Goal: Information Seeking & Learning: Check status

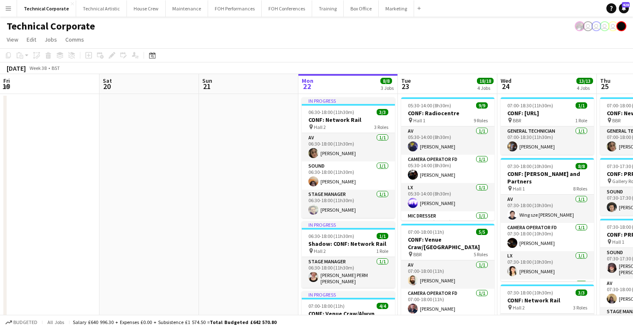
click at [172, 186] on app-calendar-viewport "Fri 19 Sat 20 Sun 21 Mon 22 8/8 3 Jobs Tue 23 18/18 4 Jobs Wed 24 13/13 4 Jobs …" at bounding box center [316, 315] width 633 height 483
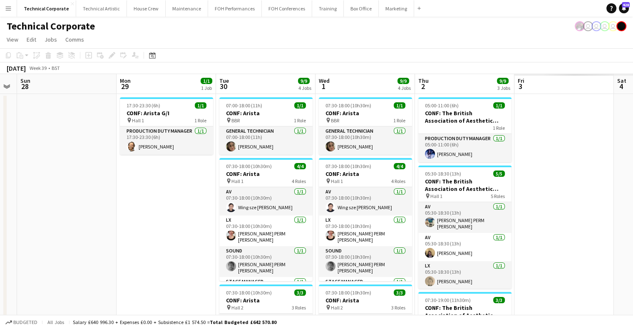
drag, startPoint x: 165, startPoint y: 219, endPoint x: 190, endPoint y: 215, distance: 24.9
click at [165, 220] on app-calendar-viewport "Thu 25 6/6 4 Jobs Fri 26 Sat 27 Sun 28 Mon 29 1/1 1 Job Tue 30 9/9 4 Jobs Wed 1…" at bounding box center [316, 312] width 633 height 476
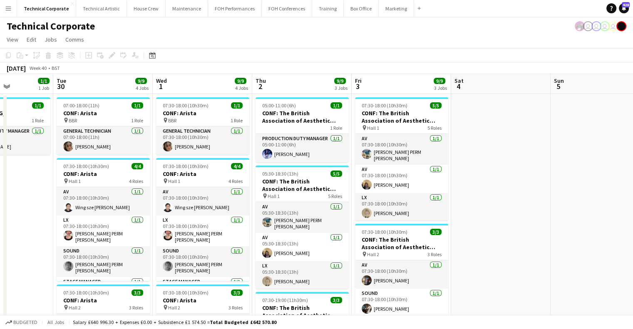
drag, startPoint x: 364, startPoint y: 176, endPoint x: 404, endPoint y: 134, distance: 57.4
click at [160, 177] on app-calendar-viewport "Sat 27 Sun 28 Mon 29 1/1 1 Job Tue 30 9/9 4 Jobs Wed 1 9/9 4 Jobs Thu 2 9/9 3 J…" at bounding box center [316, 312] width 633 height 476
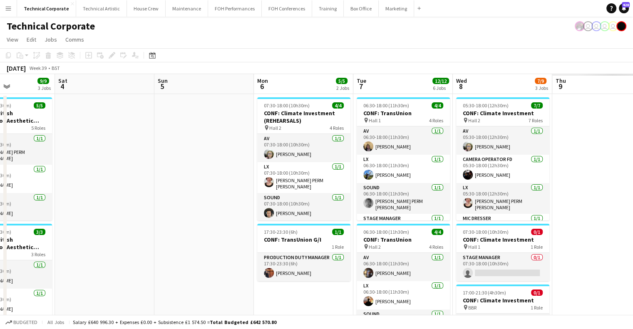
drag, startPoint x: 204, startPoint y: 146, endPoint x: 116, endPoint y: 146, distance: 87.8
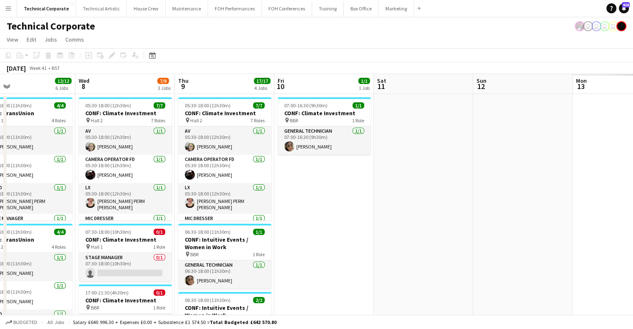
drag, startPoint x: 451, startPoint y: 161, endPoint x: 379, endPoint y: 168, distance: 71.9
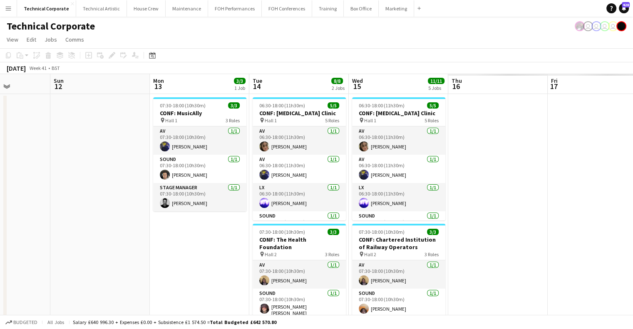
drag, startPoint x: 263, startPoint y: 187, endPoint x: 107, endPoint y: 182, distance: 155.7
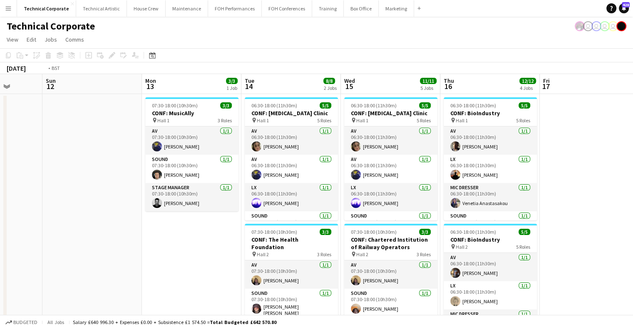
drag, startPoint x: 304, startPoint y: 170, endPoint x: 41, endPoint y: 118, distance: 268.4
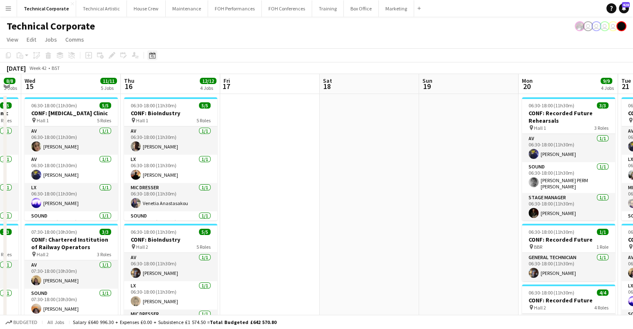
click at [155, 54] on icon at bounding box center [152, 55] width 6 height 7
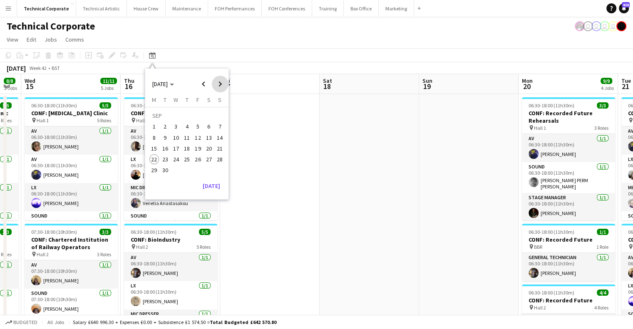
click at [221, 85] on span "Next month" at bounding box center [220, 84] width 17 height 17
click at [213, 111] on button "1" at bounding box center [208, 116] width 11 height 13
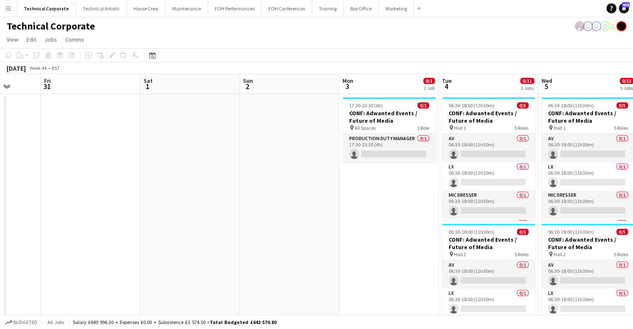
drag, startPoint x: 474, startPoint y: 163, endPoint x: 191, endPoint y: 176, distance: 283.2
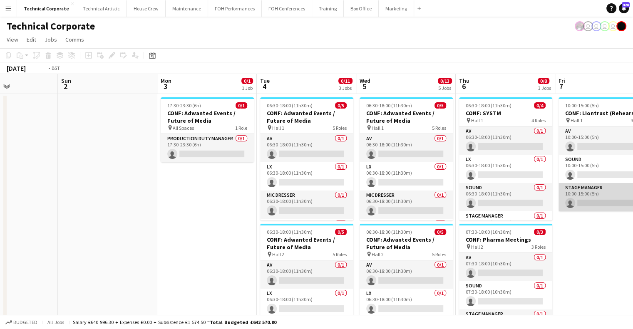
drag, startPoint x: 578, startPoint y: 202, endPoint x: 404, endPoint y: 208, distance: 174.4
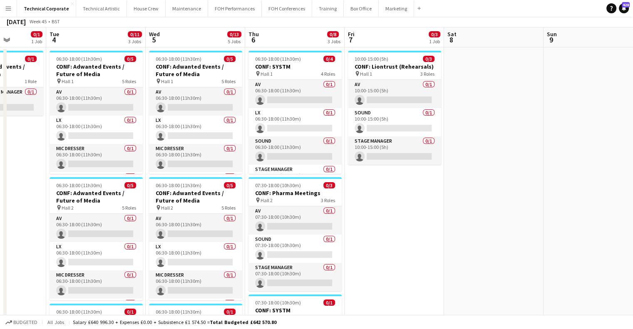
scroll to position [0, 0]
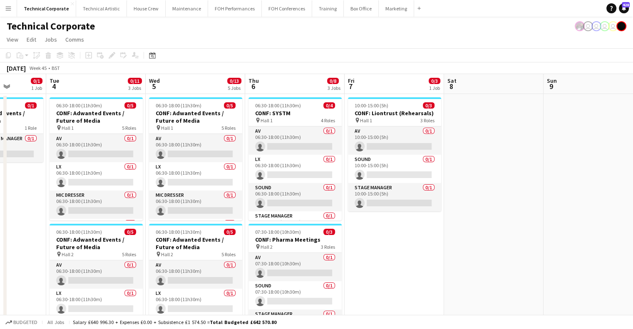
drag, startPoint x: 481, startPoint y: 224, endPoint x: 254, endPoint y: 226, distance: 226.7
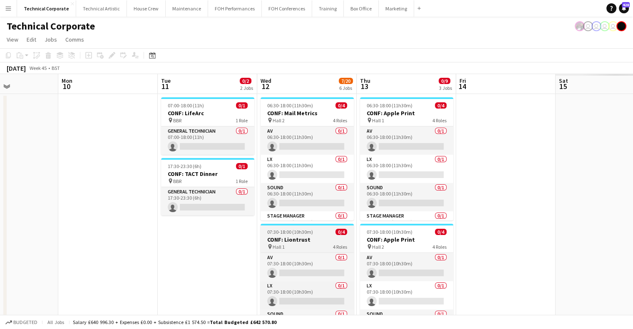
drag, startPoint x: 328, startPoint y: 238, endPoint x: 227, endPoint y: 231, distance: 101.3
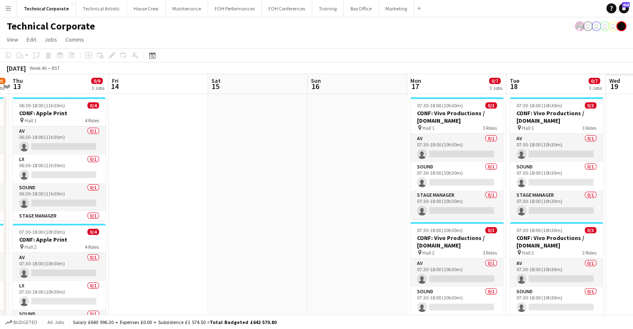
drag, startPoint x: 384, startPoint y: 237, endPoint x: 265, endPoint y: 238, distance: 119.0
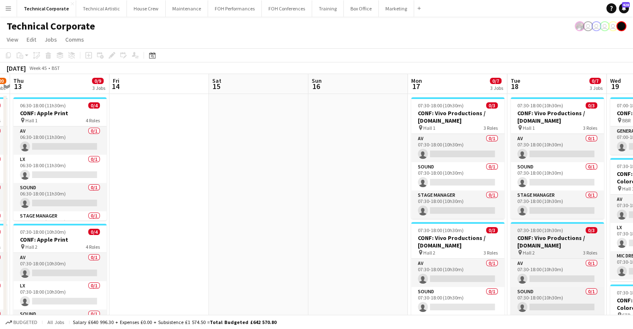
drag, startPoint x: 501, startPoint y: 221, endPoint x: 193, endPoint y: 228, distance: 307.9
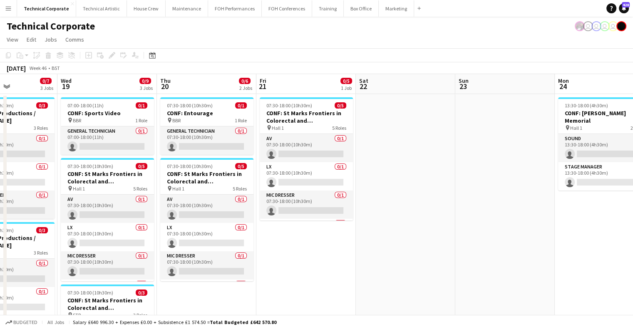
drag, startPoint x: 500, startPoint y: 200, endPoint x: 376, endPoint y: 196, distance: 123.6
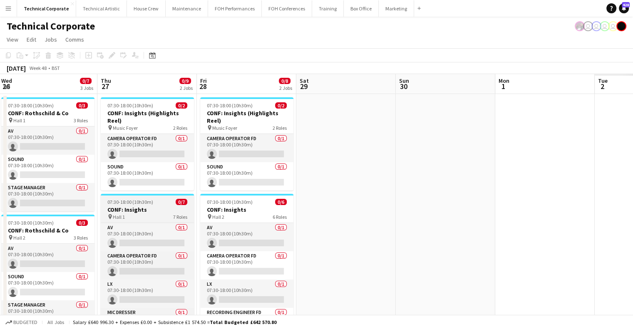
drag, startPoint x: 419, startPoint y: 192, endPoint x: 117, endPoint y: 196, distance: 301.6
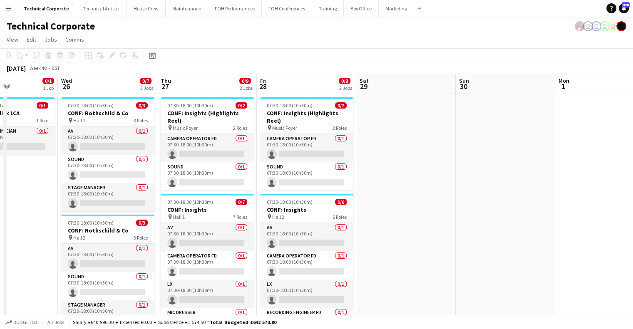
drag, startPoint x: 363, startPoint y: 191, endPoint x: 87, endPoint y: 198, distance: 276.3
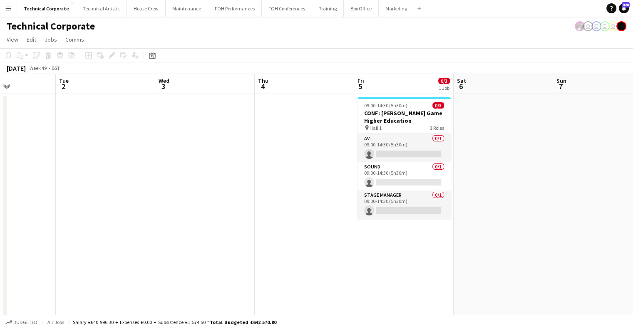
drag, startPoint x: 347, startPoint y: 187, endPoint x: 97, endPoint y: 200, distance: 250.8
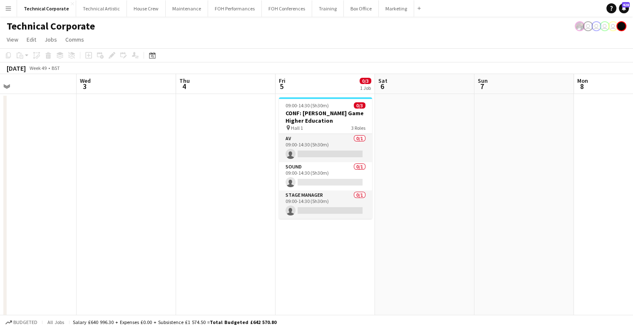
drag, startPoint x: 334, startPoint y: 186, endPoint x: 247, endPoint y: 215, distance: 92.5
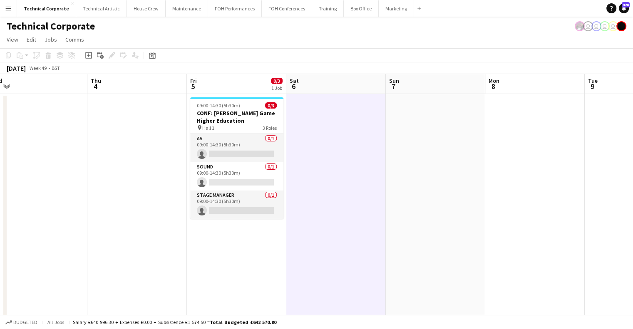
drag, startPoint x: 424, startPoint y: 217, endPoint x: 362, endPoint y: 216, distance: 62.4
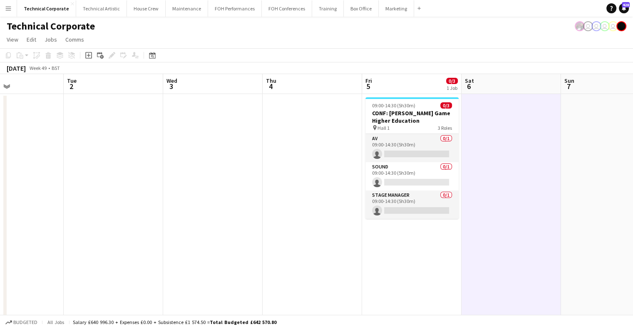
drag, startPoint x: 285, startPoint y: 209, endPoint x: 639, endPoint y: 177, distance: 355.5
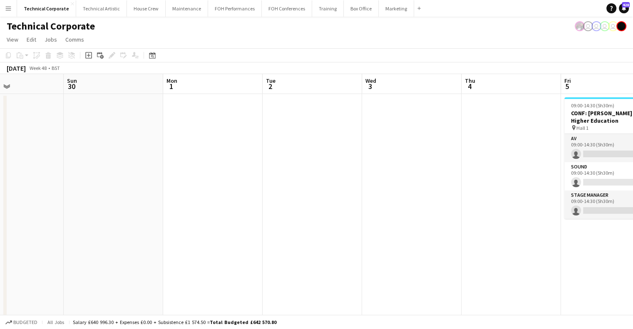
drag, startPoint x: 591, startPoint y: 149, endPoint x: 538, endPoint y: 151, distance: 53.3
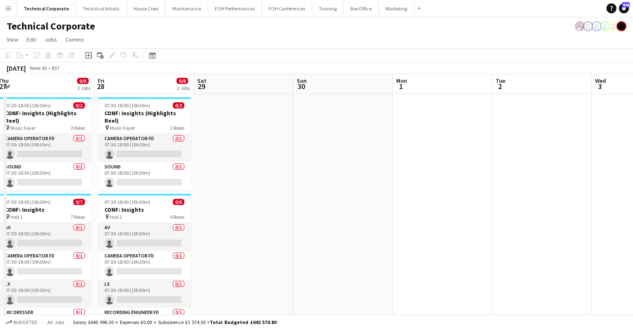
scroll to position [0, 218]
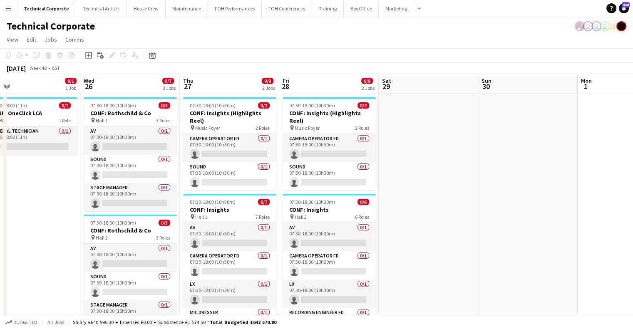
drag, startPoint x: 359, startPoint y: 150, endPoint x: 503, endPoint y: 149, distance: 143.5
drag, startPoint x: 201, startPoint y: 218, endPoint x: 369, endPoint y: 188, distance: 170.3
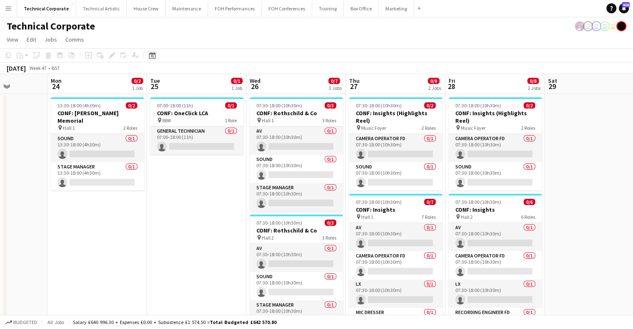
click at [149, 54] on icon at bounding box center [152, 55] width 6 height 7
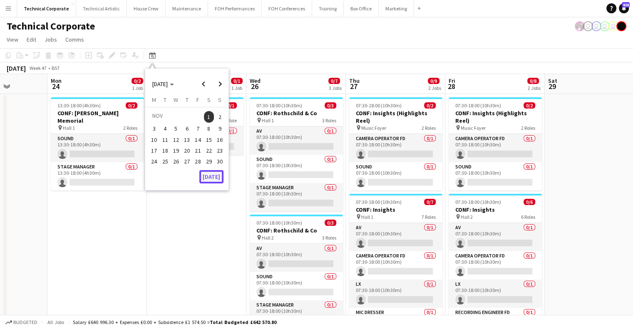
click at [214, 178] on button "[DATE]" at bounding box center [211, 176] width 24 height 13
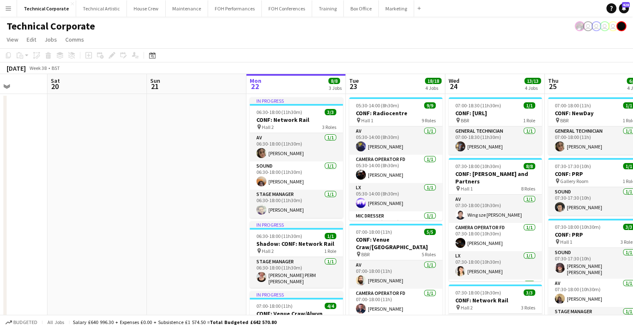
scroll to position [0, 286]
